Goal: Register for event/course

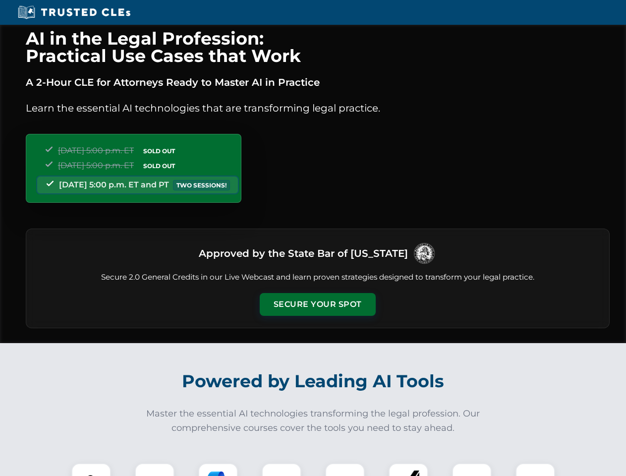
click at [317, 304] on button "Secure Your Spot" at bounding box center [318, 304] width 116 height 23
click at [91, 469] on img at bounding box center [91, 482] width 29 height 29
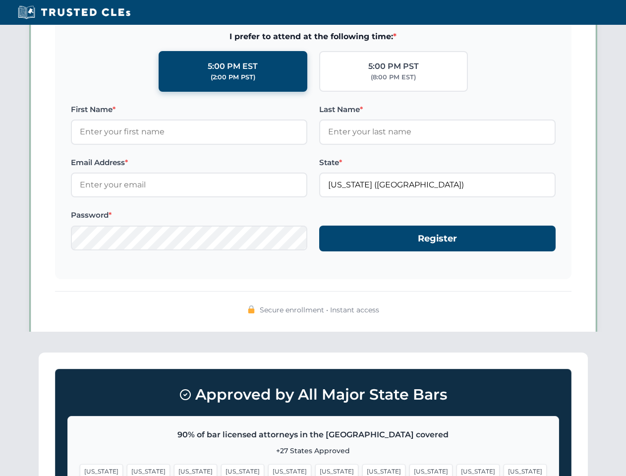
click at [457, 469] on span "[US_STATE]" at bounding box center [478, 471] width 43 height 14
